Goal: Task Accomplishment & Management: Manage account settings

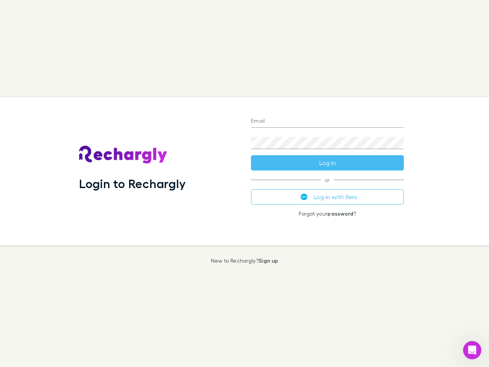
click at [244, 183] on div "Login to Rechargly" at bounding box center [159, 171] width 172 height 148
click at [327, 121] on input "Email" at bounding box center [327, 121] width 153 height 12
click at [244, 183] on div "Login to Rechargly" at bounding box center [159, 171] width 172 height 148
click at [327, 121] on input "Email" at bounding box center [327, 121] width 153 height 12
click at [327, 163] on button "Log in" at bounding box center [327, 162] width 153 height 15
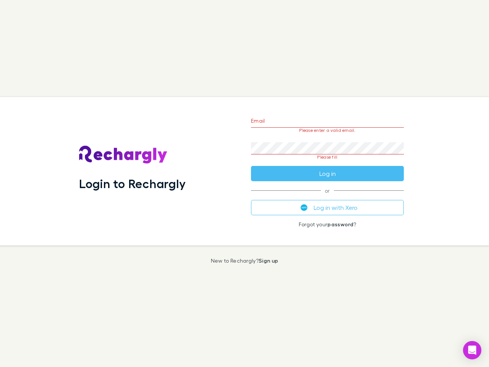
click at [327, 197] on div "Email Please enter a valid email. Password Please fill Log in or Log in with Xe…" at bounding box center [327, 171] width 165 height 148
click at [472, 350] on icon "Open Intercom Messenger" at bounding box center [472, 349] width 8 height 9
